Goal: Task Accomplishment & Management: Manage account settings

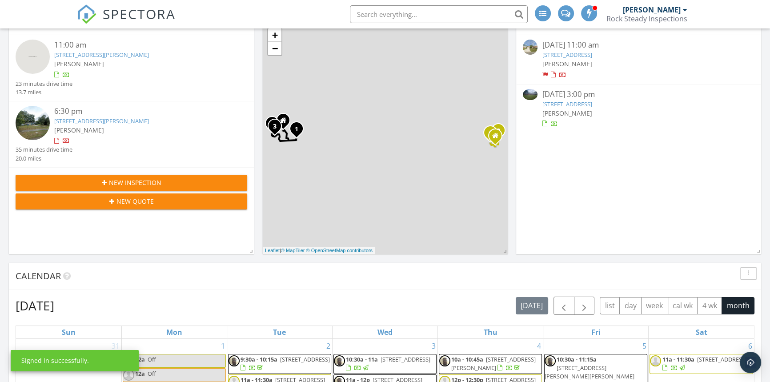
scroll to position [56, 0]
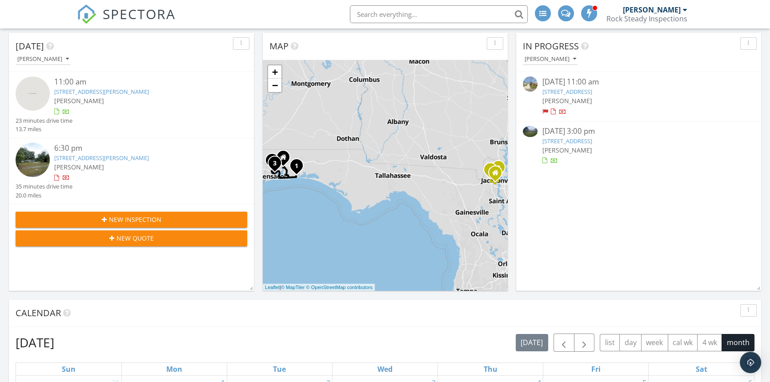
click at [591, 142] on link "107 Palm Trail, East Palatka, FL 32131" at bounding box center [567, 141] width 50 height 8
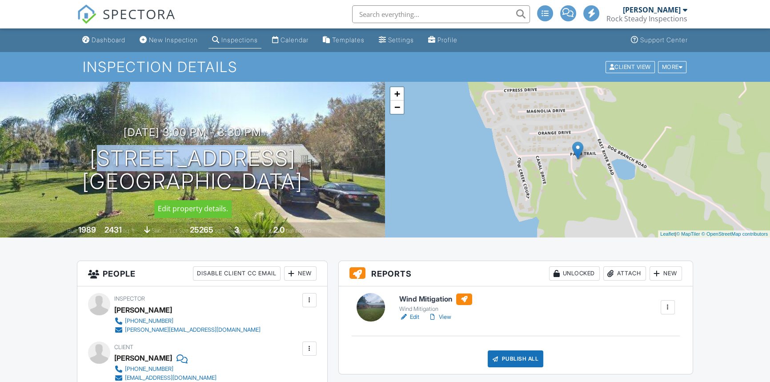
click at [273, 160] on h1 "[STREET_ADDRESS] [GEOGRAPHIC_DATA], [GEOGRAPHIC_DATA]" at bounding box center [192, 170] width 220 height 47
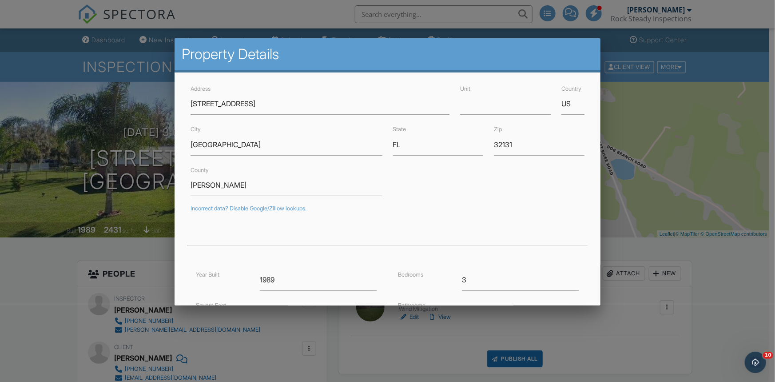
click at [41, 250] on div at bounding box center [387, 194] width 775 height 477
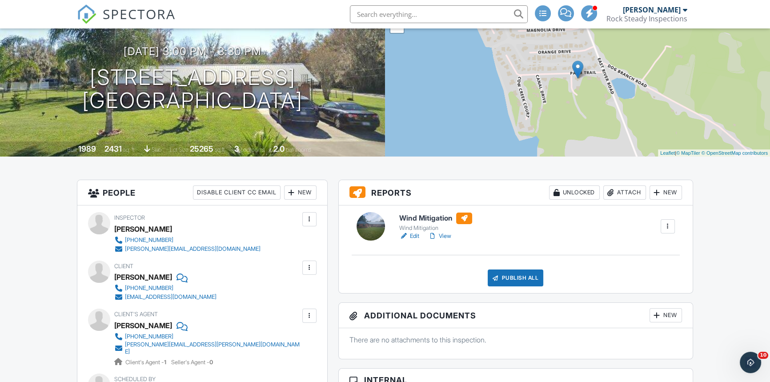
scroll to position [121, 0]
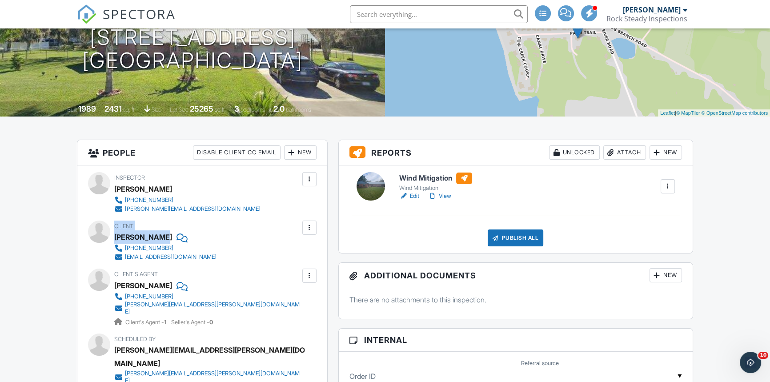
drag, startPoint x: 113, startPoint y: 235, endPoint x: 161, endPoint y: 237, distance: 48.0
click at [161, 237] on div "Client [PERSON_NAME] [PHONE_NUMBER] [EMAIL_ADDRESS][DOMAIN_NAME]" at bounding box center [202, 240] width 228 height 41
drag, startPoint x: 115, startPoint y: 235, endPoint x: 165, endPoint y: 238, distance: 49.8
click at [165, 238] on div "[PERSON_NAME]" at bounding box center [168, 236] width 109 height 13
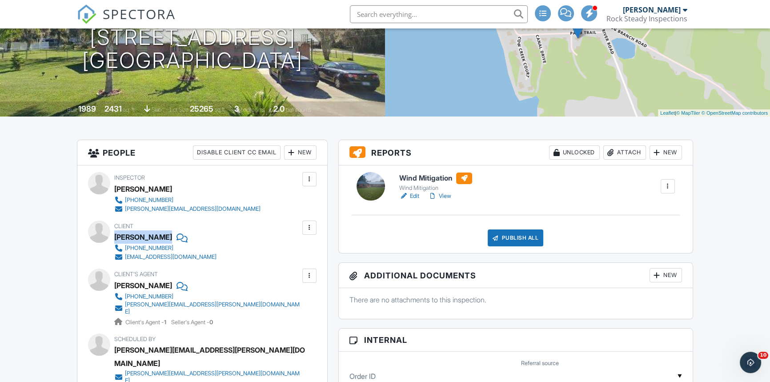
copy div "[PERSON_NAME]"
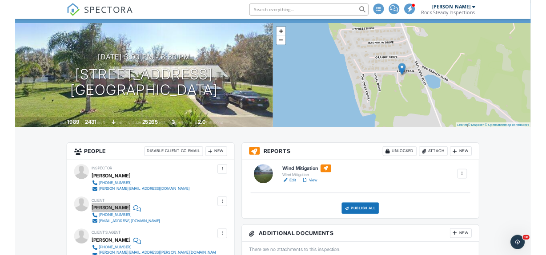
scroll to position [34, 0]
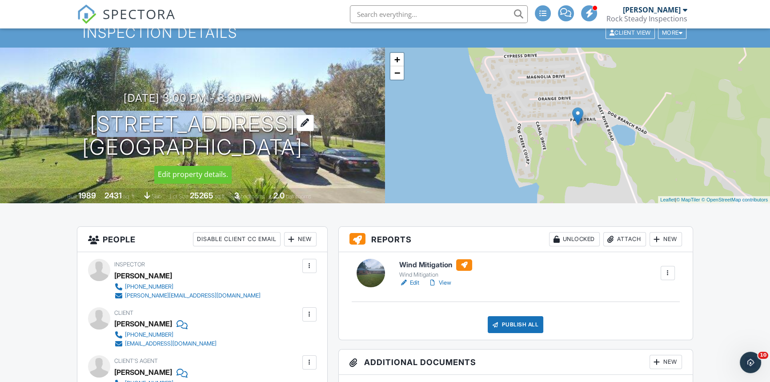
drag, startPoint x: 106, startPoint y: 120, endPoint x: 202, endPoint y: 122, distance: 96.0
click at [202, 122] on h1 "[STREET_ADDRESS] [GEOGRAPHIC_DATA], [GEOGRAPHIC_DATA]" at bounding box center [192, 135] width 220 height 47
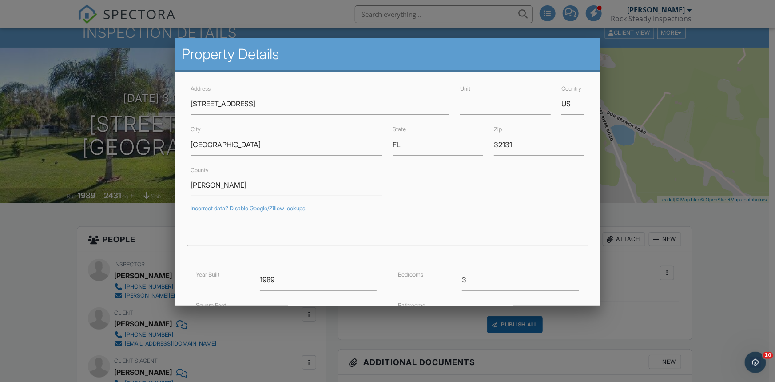
click at [62, 236] on div at bounding box center [387, 194] width 775 height 477
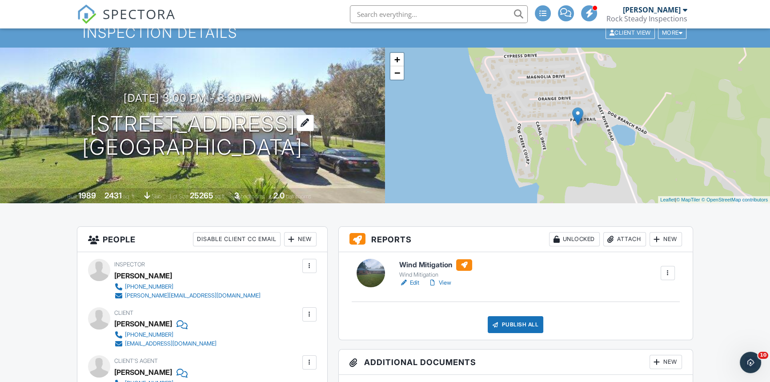
drag, startPoint x: 106, startPoint y: 106, endPoint x: 307, endPoint y: 156, distance: 207.9
click at [317, 156] on div "[DATE] 3:00 pm - 3:30 pm [STREET_ADDRESS] [GEOGRAPHIC_DATA], [GEOGRAPHIC_DATA]" at bounding box center [192, 125] width 385 height 67
drag, startPoint x: 306, startPoint y: 156, endPoint x: 295, endPoint y: 157, distance: 10.7
click at [303, 156] on h1 "[STREET_ADDRESS] [GEOGRAPHIC_DATA], [GEOGRAPHIC_DATA]" at bounding box center [192, 135] width 220 height 47
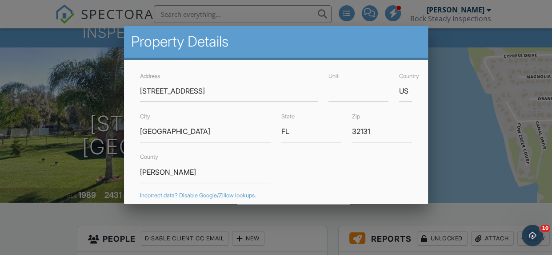
drag, startPoint x: 21, startPoint y: 125, endPoint x: 49, endPoint y: 125, distance: 28.4
click at [21, 125] on div at bounding box center [276, 115] width 552 height 319
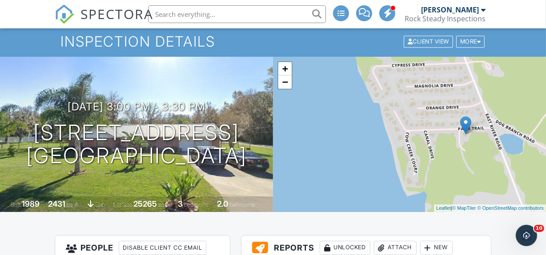
click at [478, 10] on div "[PERSON_NAME]" at bounding box center [450, 9] width 58 height 9
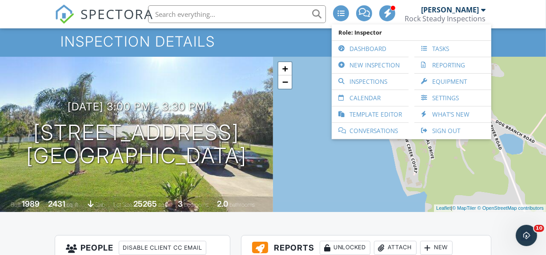
click at [446, 139] on ul "Role: Inspector Dashboard New Inspection Inspections Calendar Template Editor C…" at bounding box center [411, 81] width 160 height 115
click at [449, 135] on link "Sign Out" at bounding box center [453, 131] width 68 height 16
